Goal: Information Seeking & Learning: Find specific fact

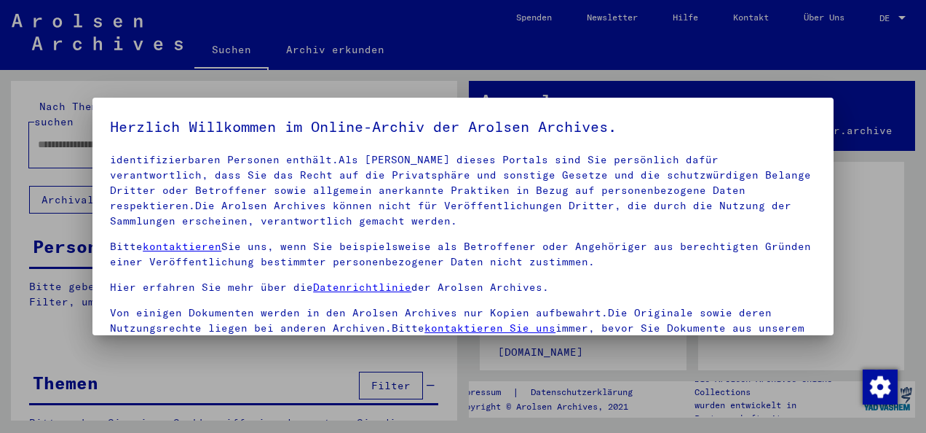
scroll to position [115, 0]
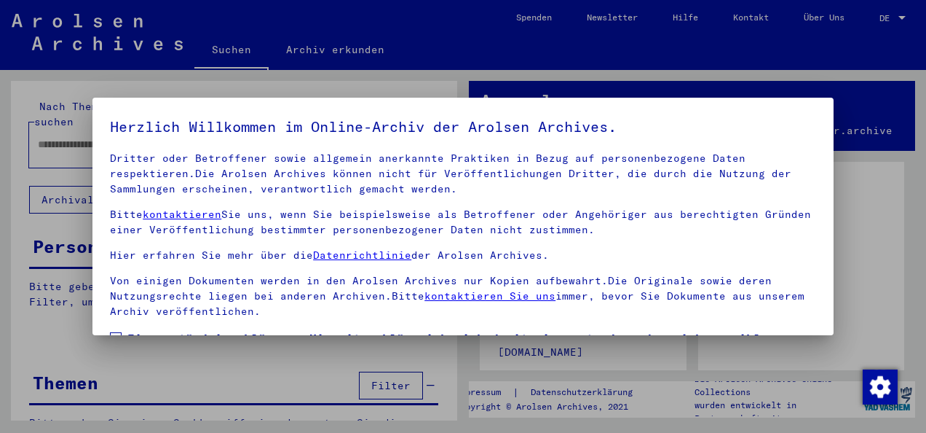
click at [117, 332] on span at bounding box center [116, 338] width 12 height 12
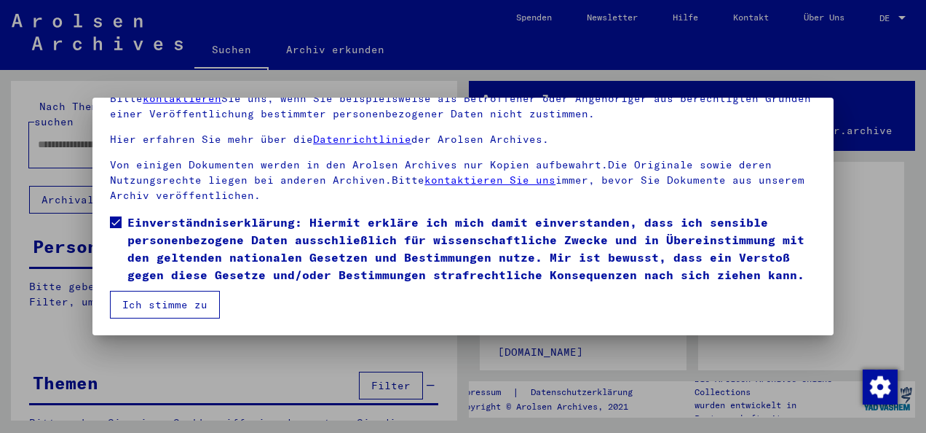
click at [175, 297] on button "Ich stimme zu" at bounding box center [165, 305] width 110 height 28
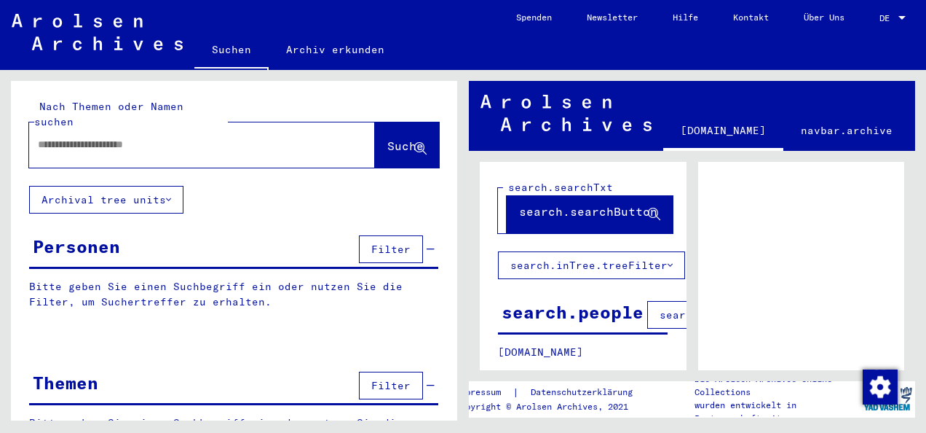
click at [71, 137] on input "text" at bounding box center [189, 144] width 302 height 15
type input "**********"
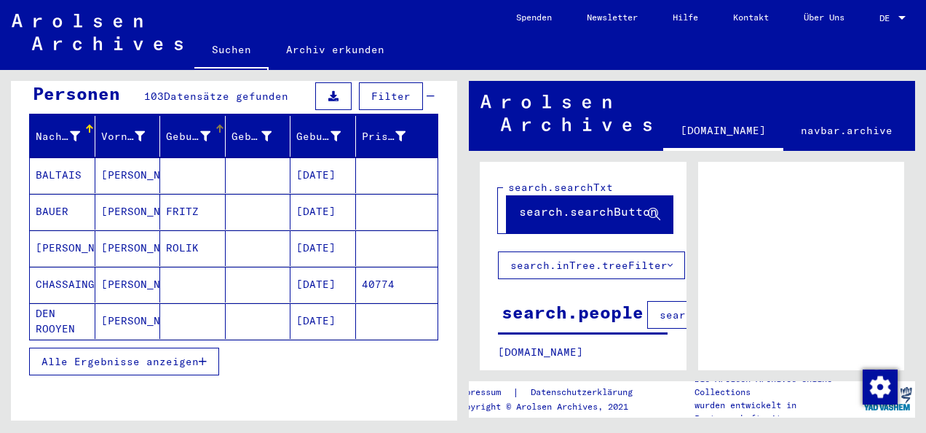
scroll to position [175, 0]
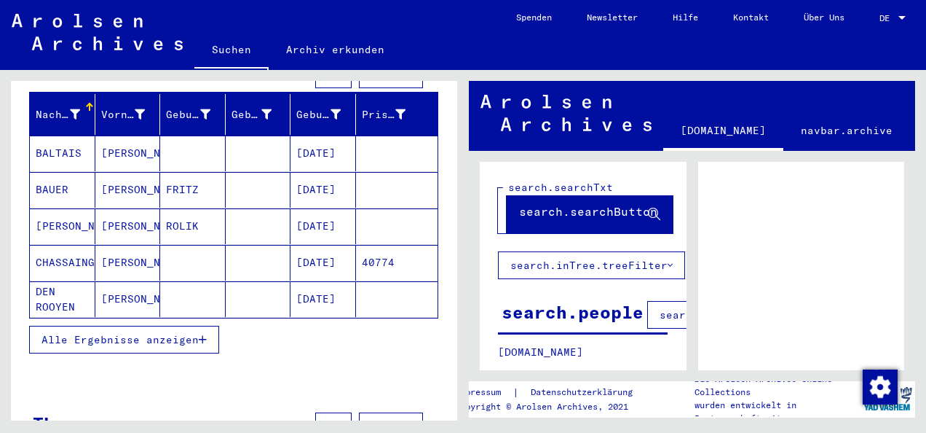
click at [182, 333] on span "Alle Ergebnisse anzeigen" at bounding box center [120, 339] width 157 height 13
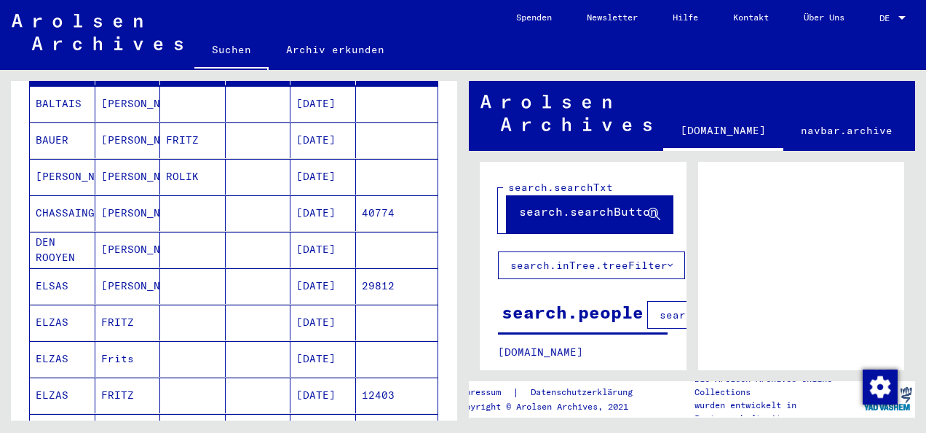
scroll to position [248, 0]
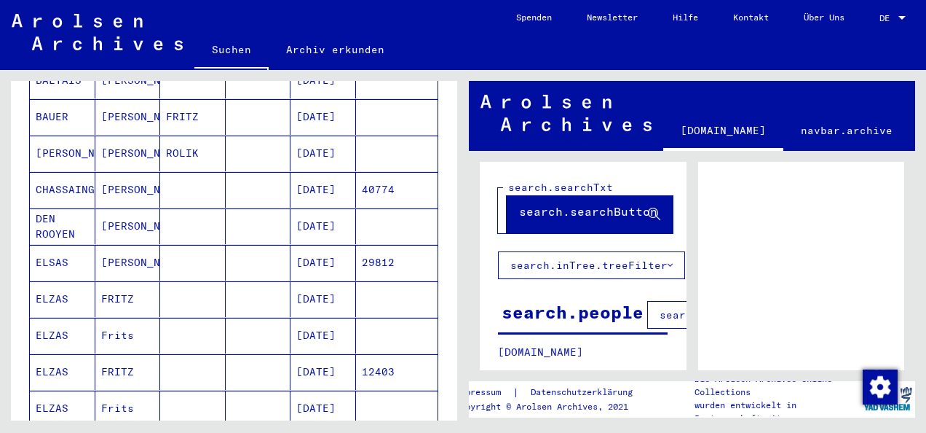
click at [118, 281] on mat-cell "FRITZ" at bounding box center [128, 299] width 66 height 36
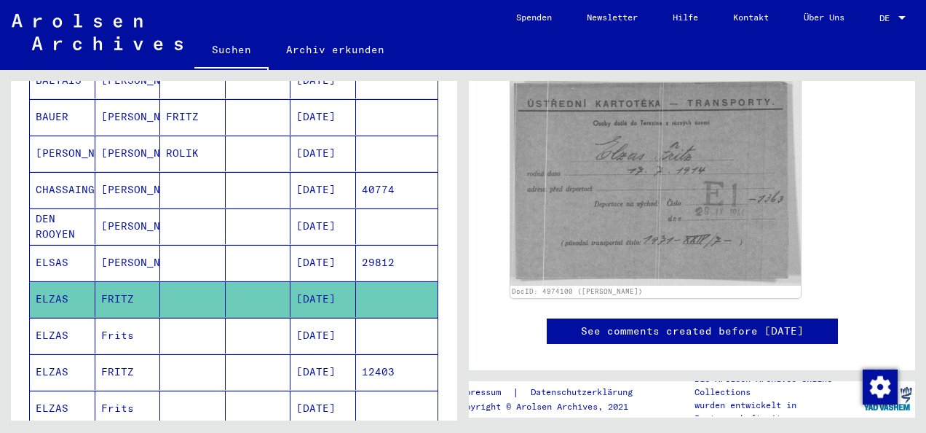
scroll to position [291, 0]
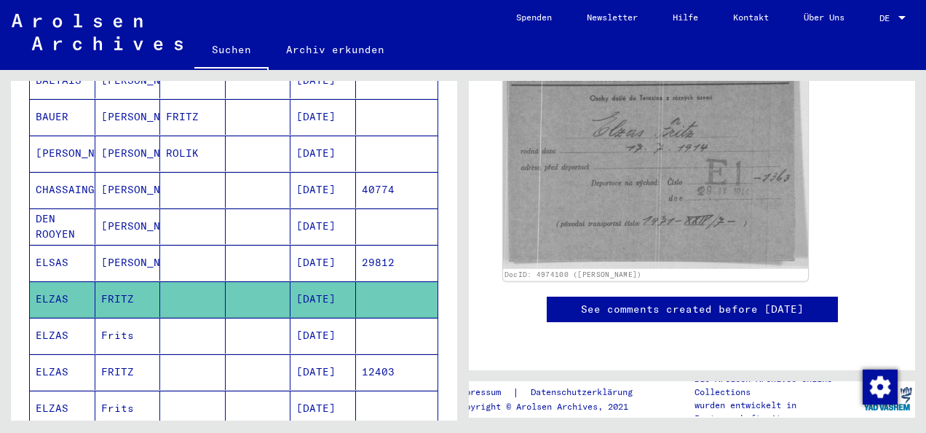
click at [733, 210] on img at bounding box center [655, 159] width 305 height 219
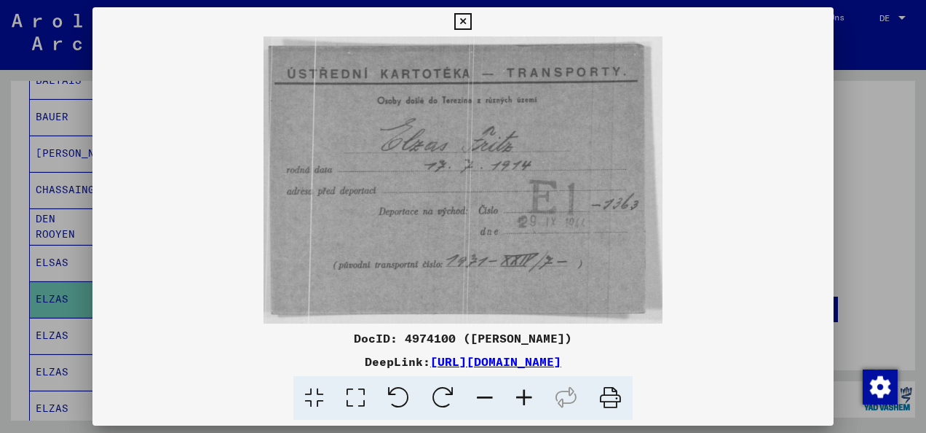
click at [401, 209] on img at bounding box center [463, 179] width 741 height 287
click at [723, 200] on img at bounding box center [463, 179] width 741 height 287
click at [524, 363] on link "[URL][DOMAIN_NAME]" at bounding box center [495, 361] width 131 height 15
click at [463, 18] on icon at bounding box center [463, 21] width 17 height 17
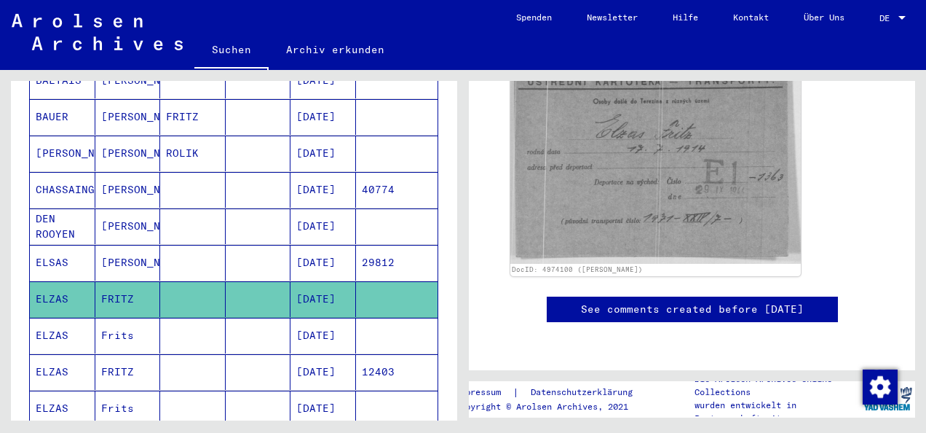
click at [130, 318] on mat-cell "Frits" at bounding box center [128, 336] width 66 height 36
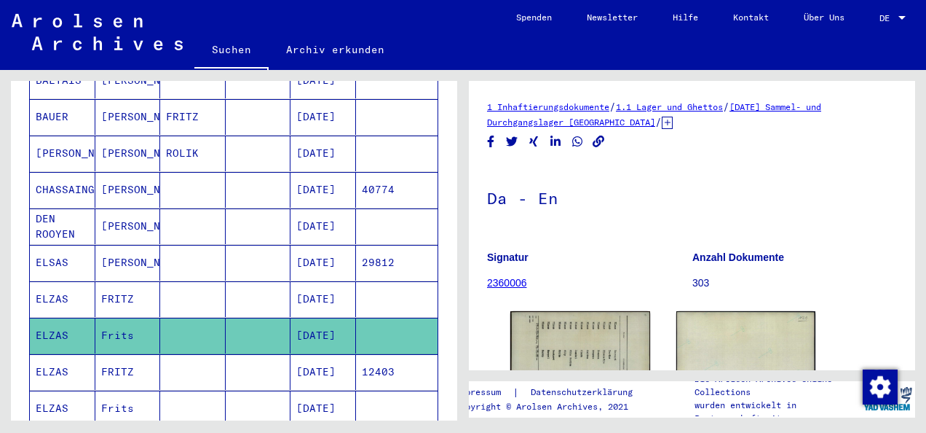
click at [101, 354] on mat-cell "FRITZ" at bounding box center [128, 372] width 66 height 36
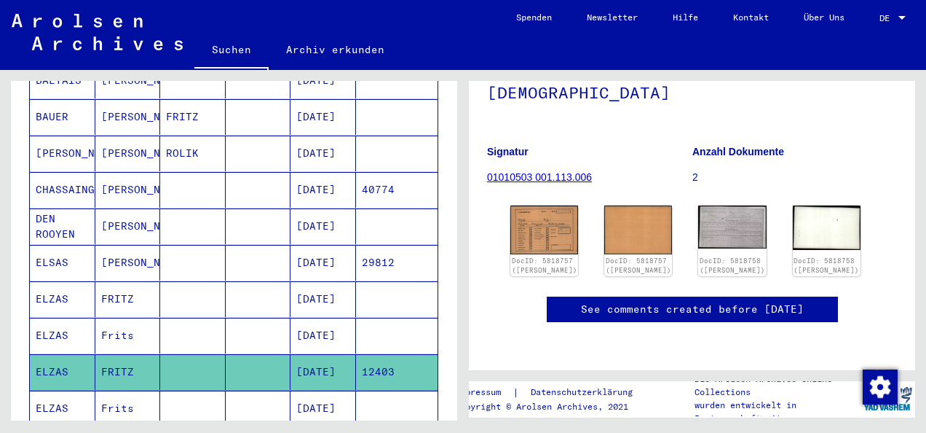
scroll to position [146, 0]
click at [132, 390] on mat-cell "Frits" at bounding box center [128, 408] width 66 height 36
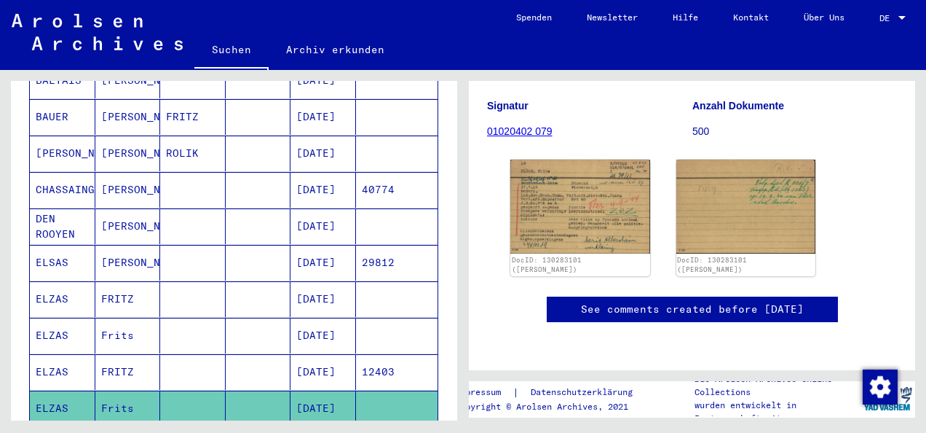
scroll to position [146, 0]
click at [140, 281] on mat-cell "FRITZ" at bounding box center [128, 299] width 66 height 36
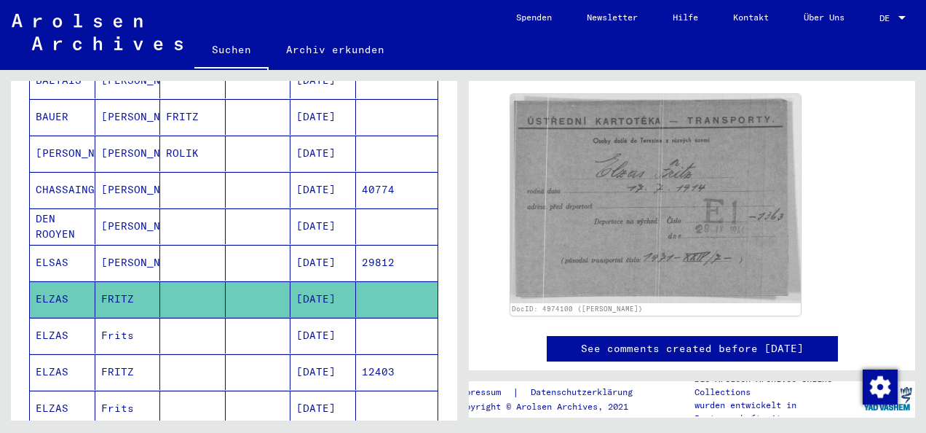
scroll to position [219, 0]
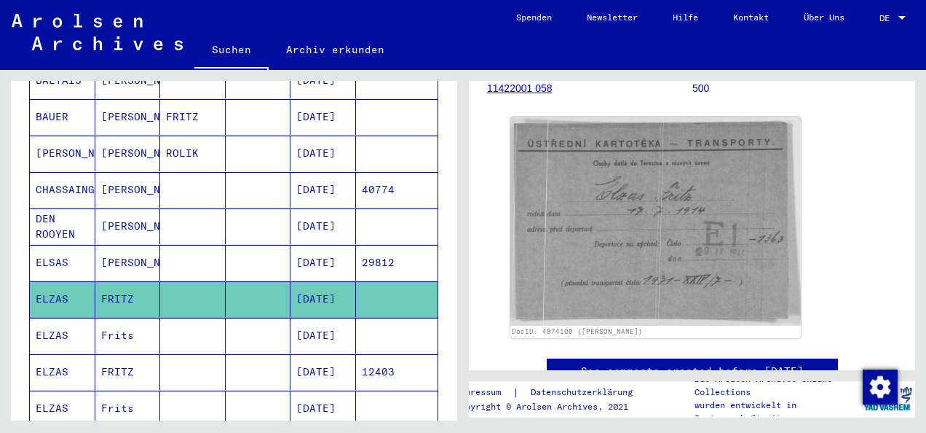
drag, startPoint x: 826, startPoint y: 249, endPoint x: 872, endPoint y: 255, distance: 46.3
click at [872, 255] on div "DocID: 4974100 ([PERSON_NAME])" at bounding box center [692, 227] width 410 height 232
